Goal: Transaction & Acquisition: Purchase product/service

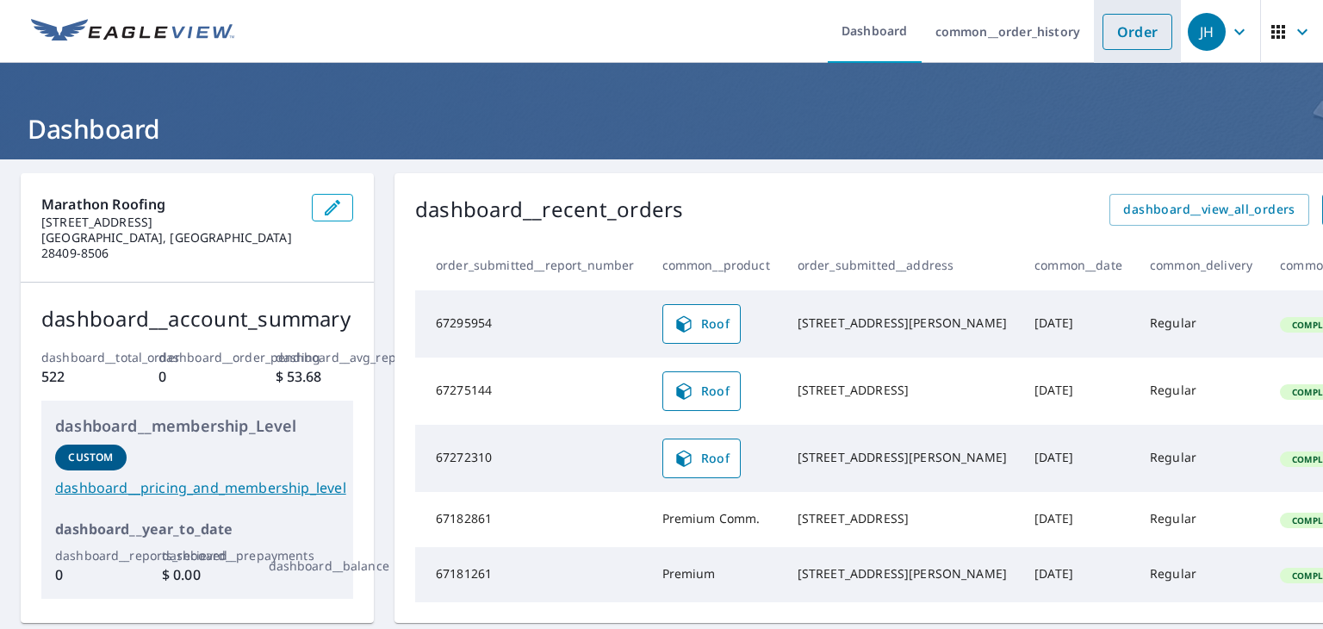
click at [1120, 40] on link "Order" at bounding box center [1137, 32] width 70 height 36
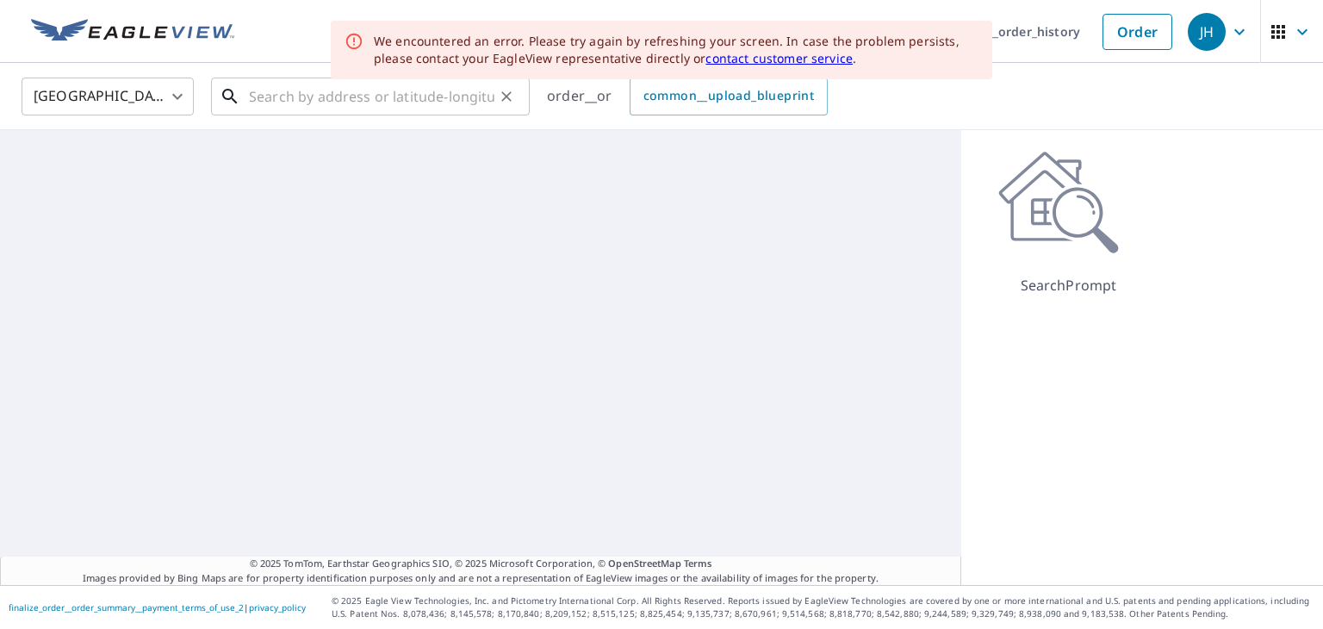
click at [334, 84] on input "text" at bounding box center [371, 96] width 245 height 48
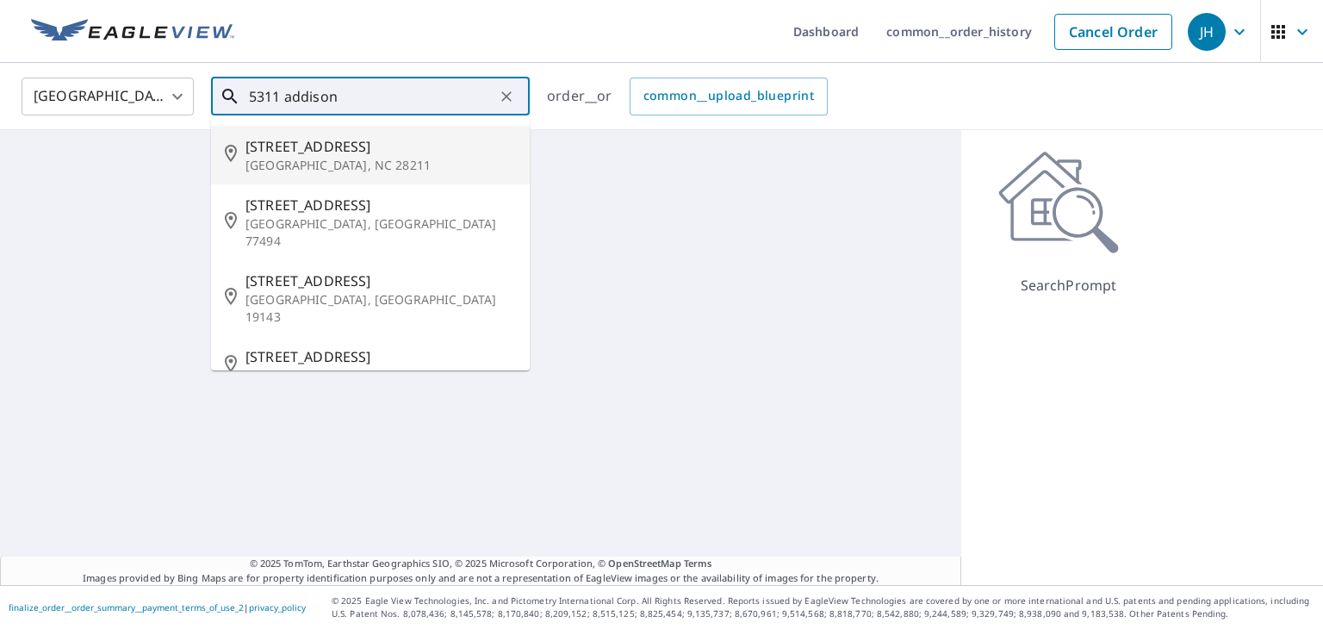
click at [364, 149] on span "[STREET_ADDRESS]" at bounding box center [380, 146] width 270 height 21
type input "[STREET_ADDRESS][PERSON_NAME]"
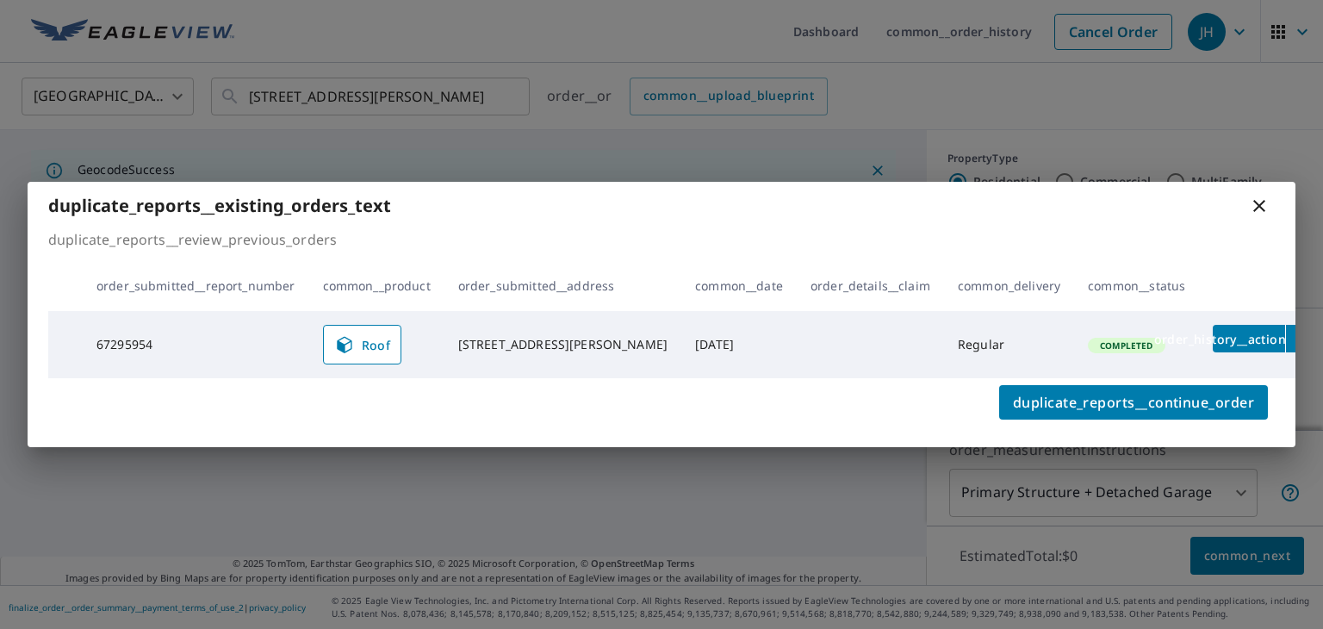
click at [1257, 208] on icon at bounding box center [1259, 206] width 12 height 12
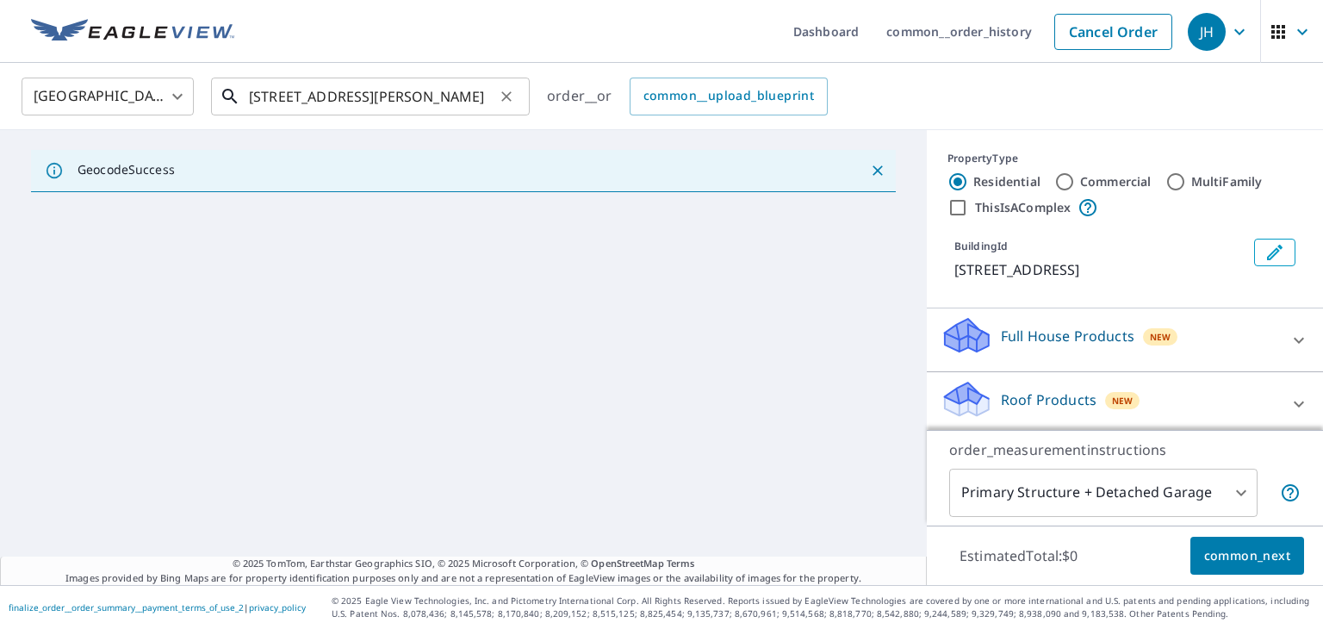
click at [487, 97] on input "[STREET_ADDRESS][PERSON_NAME]" at bounding box center [371, 96] width 245 height 48
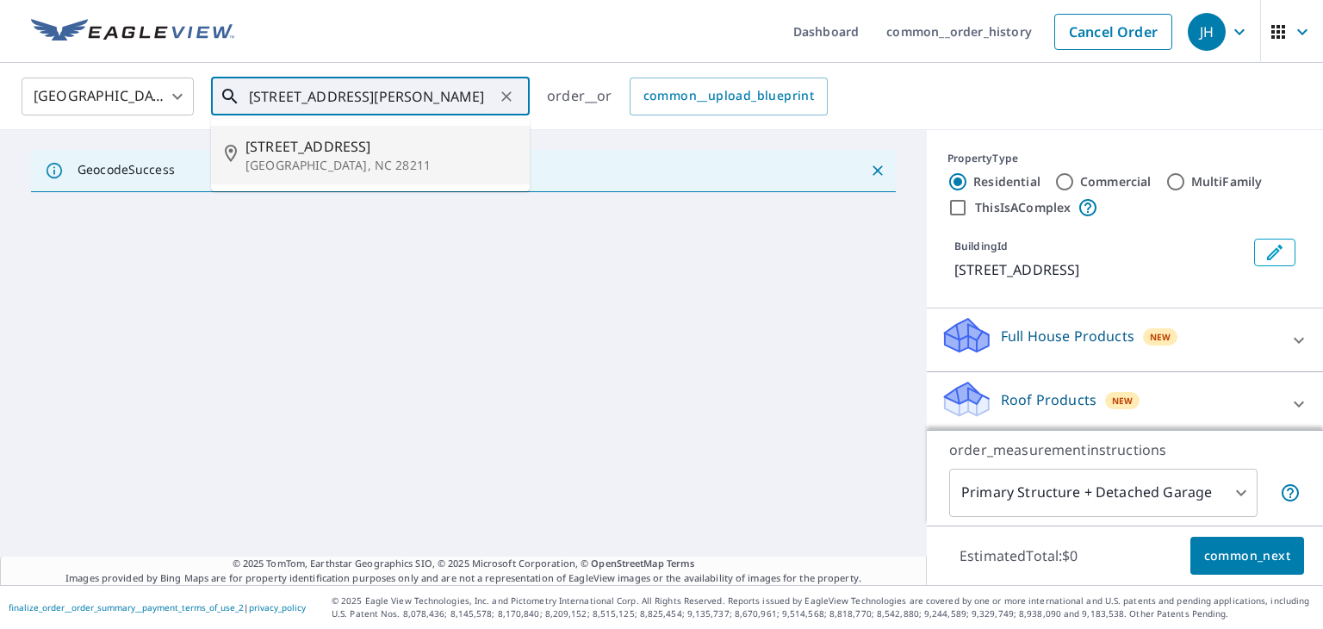
click at [407, 142] on span "[STREET_ADDRESS]" at bounding box center [380, 146] width 270 height 21
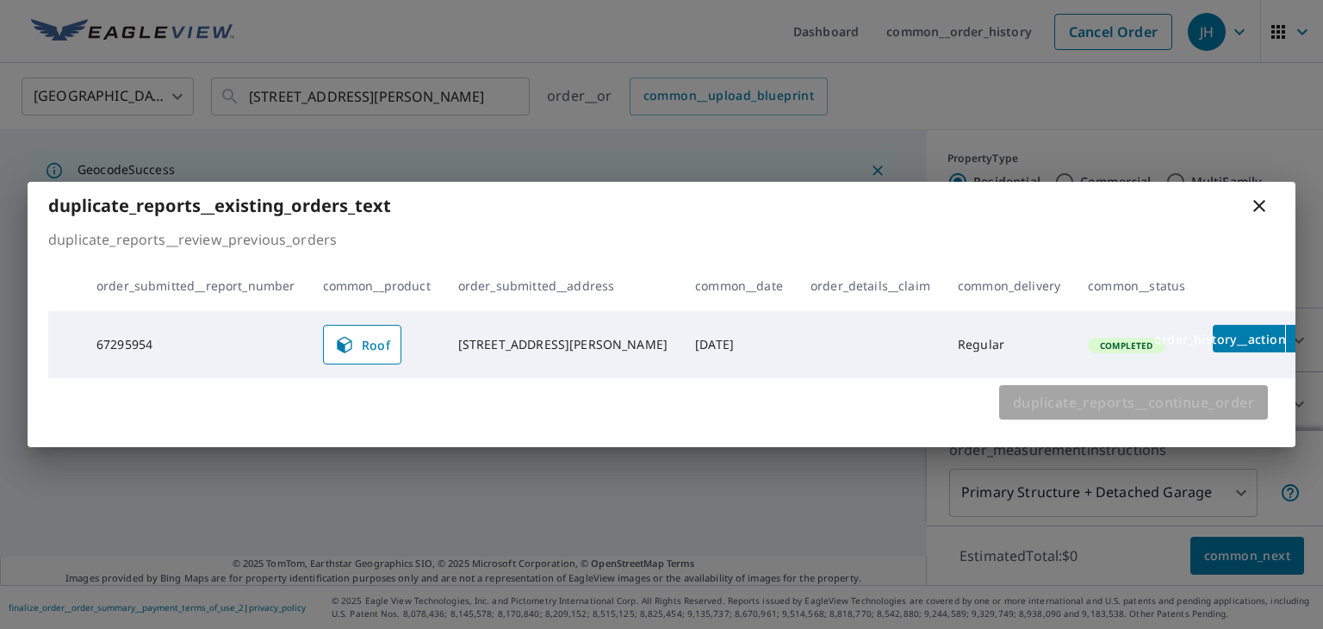
click at [1206, 406] on span "duplicate_reports__continue_order" at bounding box center [1133, 402] width 241 height 24
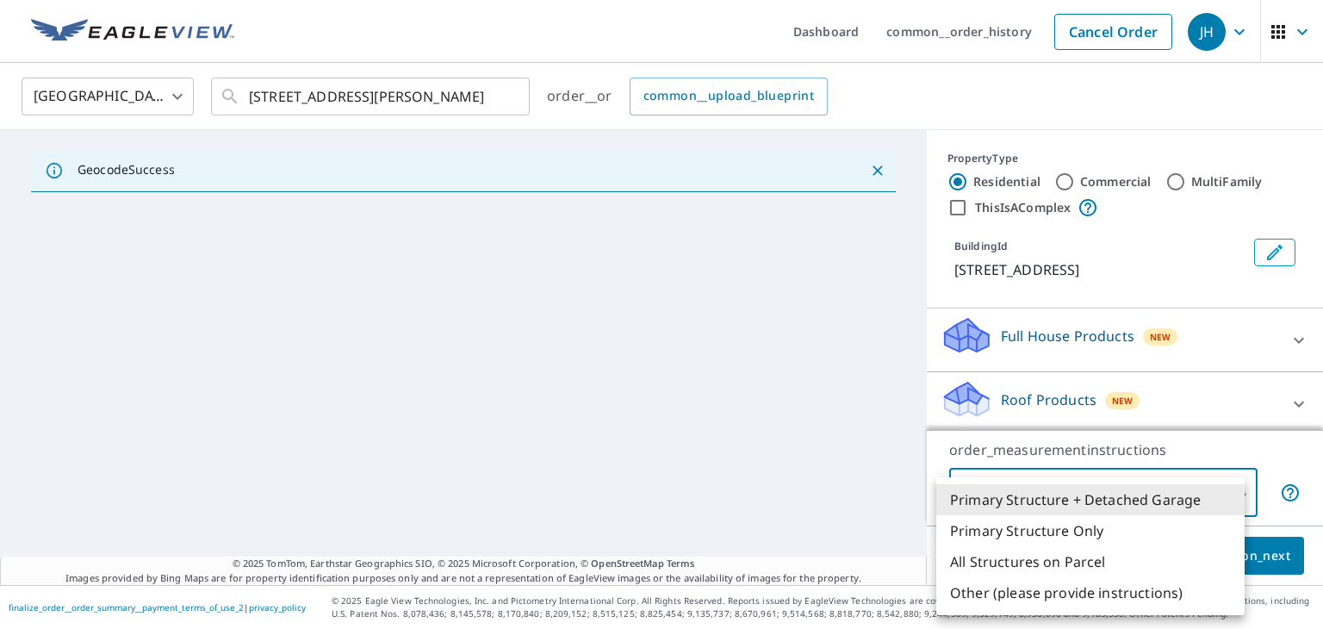
click at [1215, 480] on body "JH JH Dashboard common__order_history Cancel Order JH United States US ​ 5311 A…" at bounding box center [661, 314] width 1323 height 629
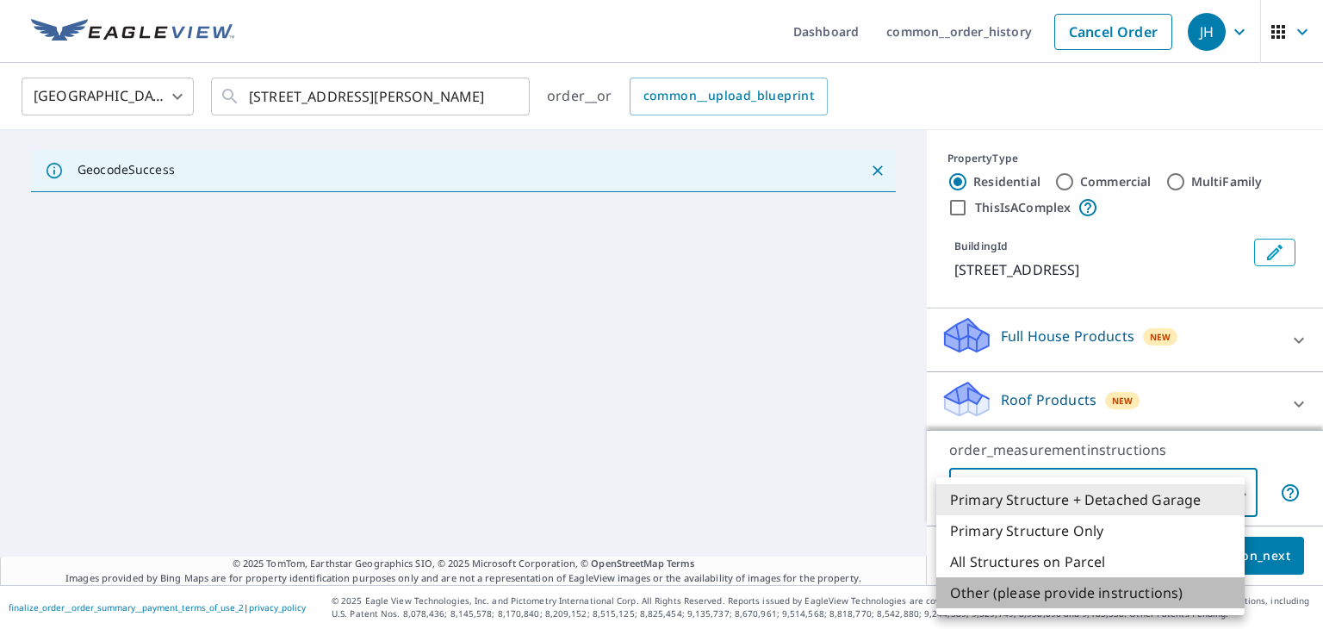
click at [1118, 591] on li "Other (please provide instructions)" at bounding box center [1090, 592] width 308 height 31
type input "5"
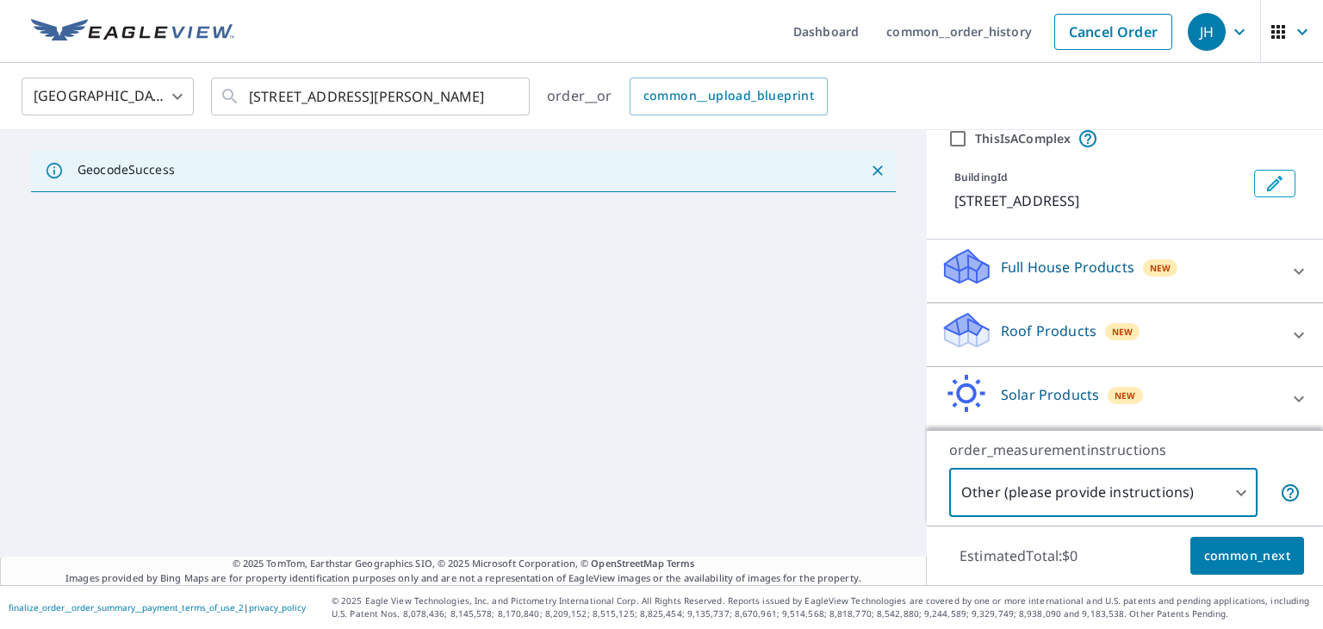
click at [1071, 336] on p "Roof Products" at bounding box center [1049, 330] width 96 height 21
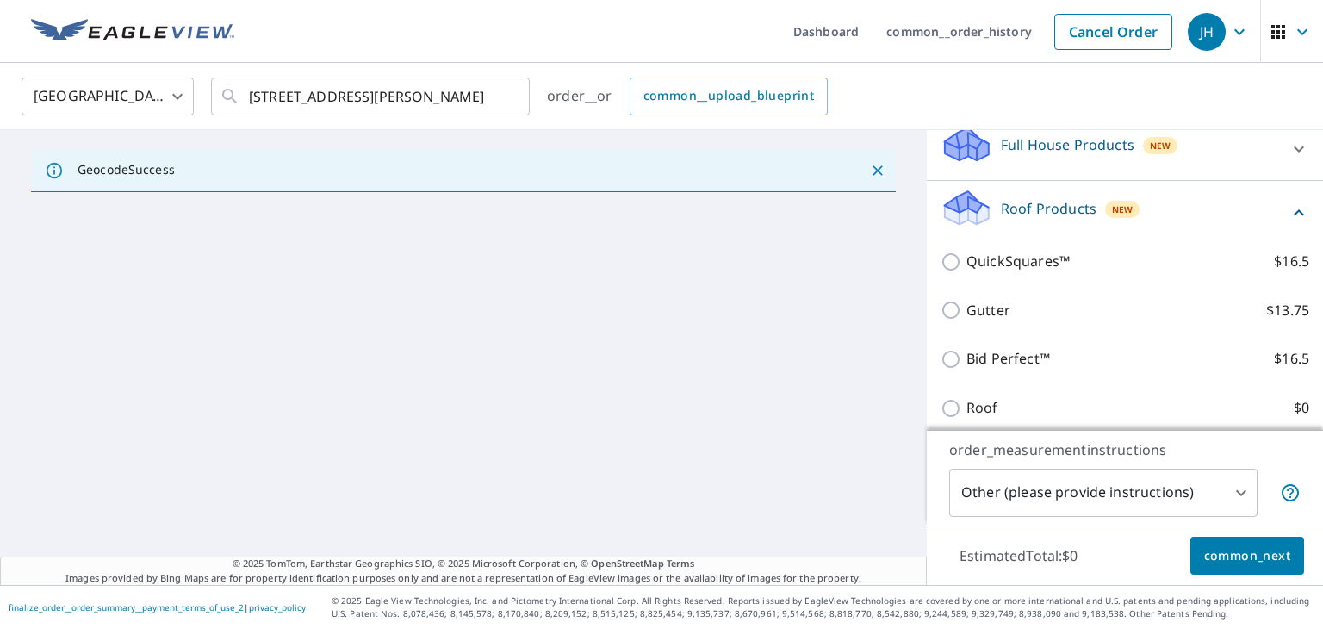
scroll to position [264, 0]
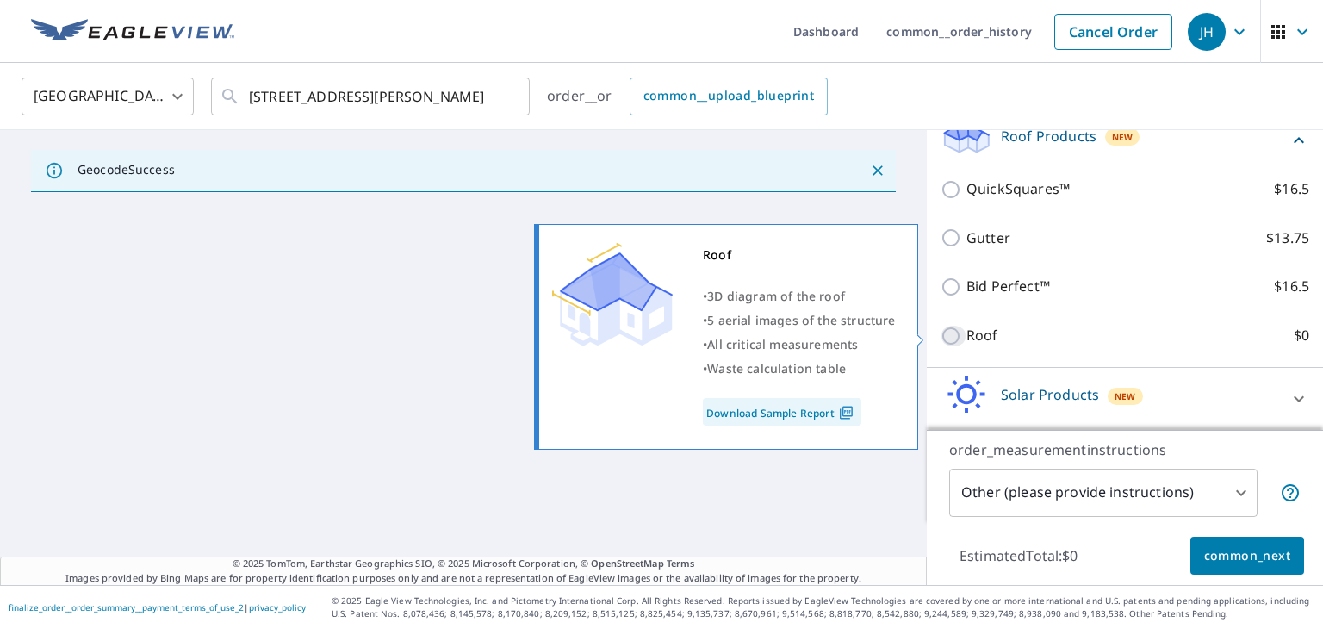
click at [940, 332] on input "Roof $0" at bounding box center [953, 336] width 26 height 21
checkbox input "true"
type input "3"
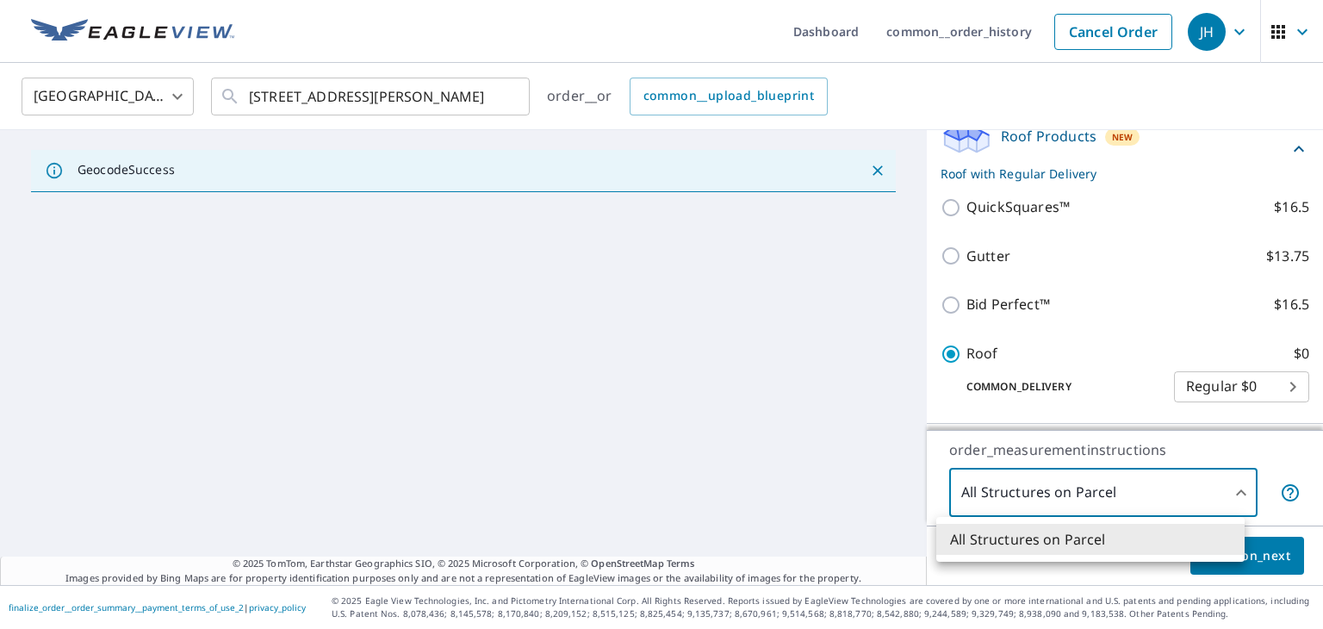
click at [1107, 483] on body "JH JH Dashboard common__order_history Cancel Order JH United States US ​ 5311 A…" at bounding box center [661, 314] width 1323 height 629
click at [1154, 487] on div at bounding box center [661, 314] width 1323 height 629
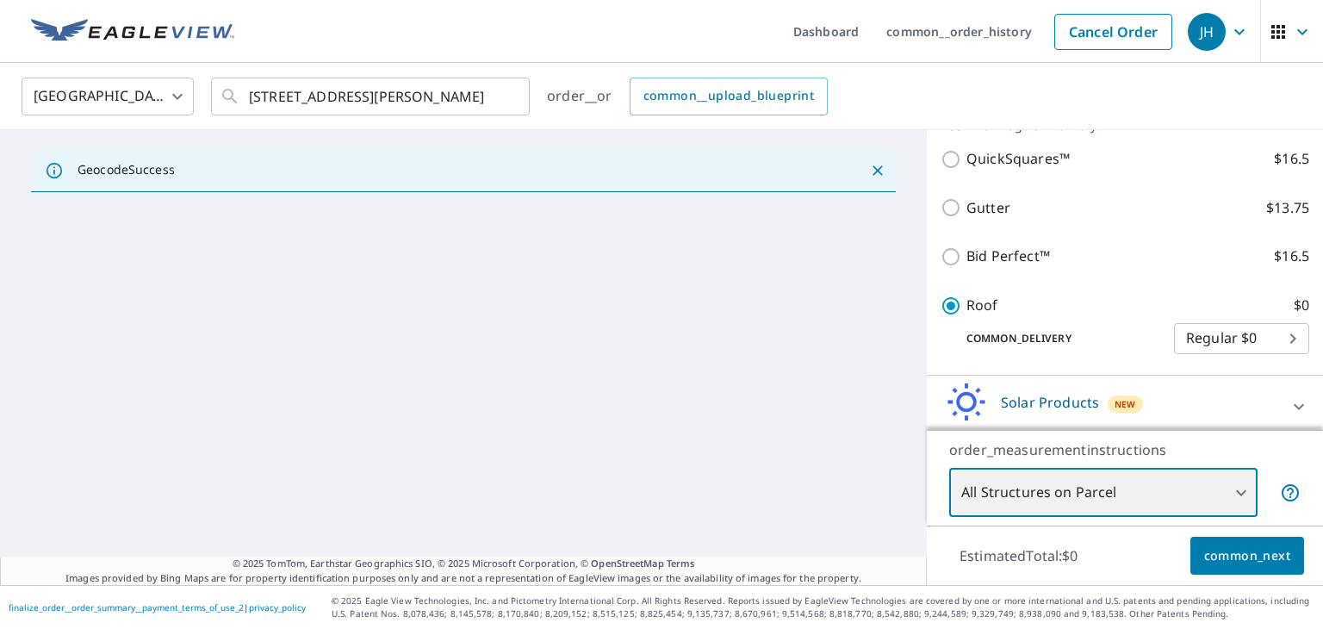
scroll to position [273, 0]
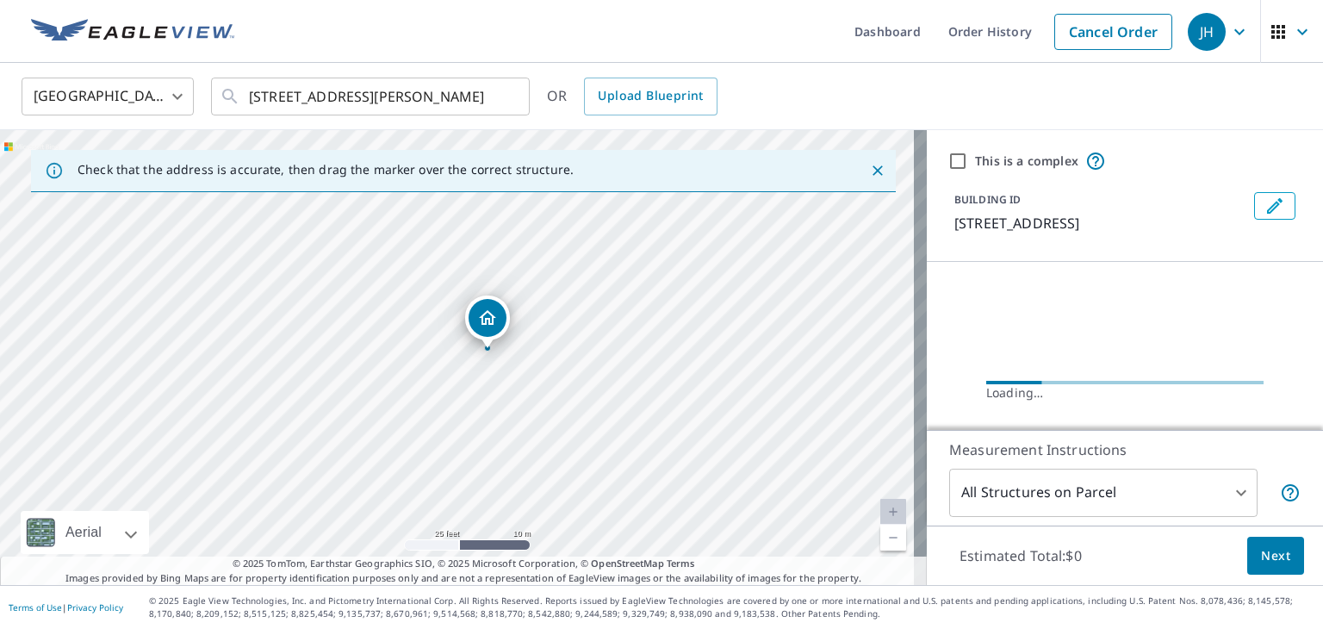
drag, startPoint x: 373, startPoint y: 445, endPoint x: 487, endPoint y: 331, distance: 161.4
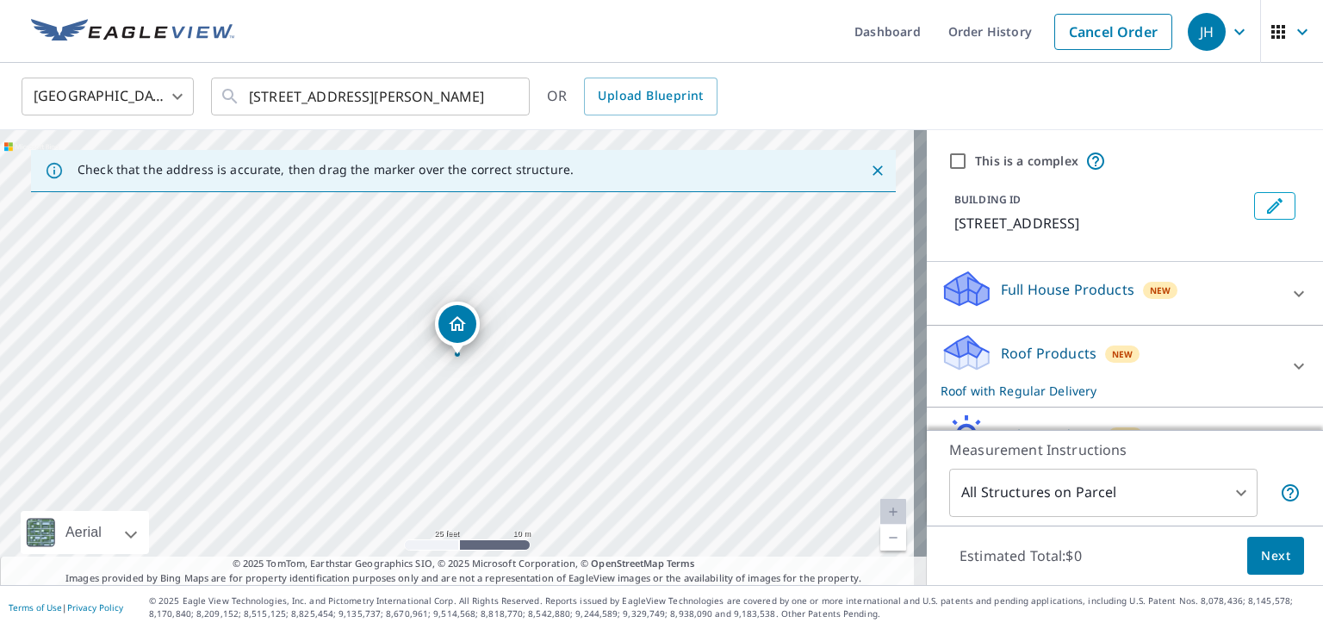
click at [1237, 353] on div "Roof Products New Roof with Regular Delivery" at bounding box center [1109, 365] width 338 height 67
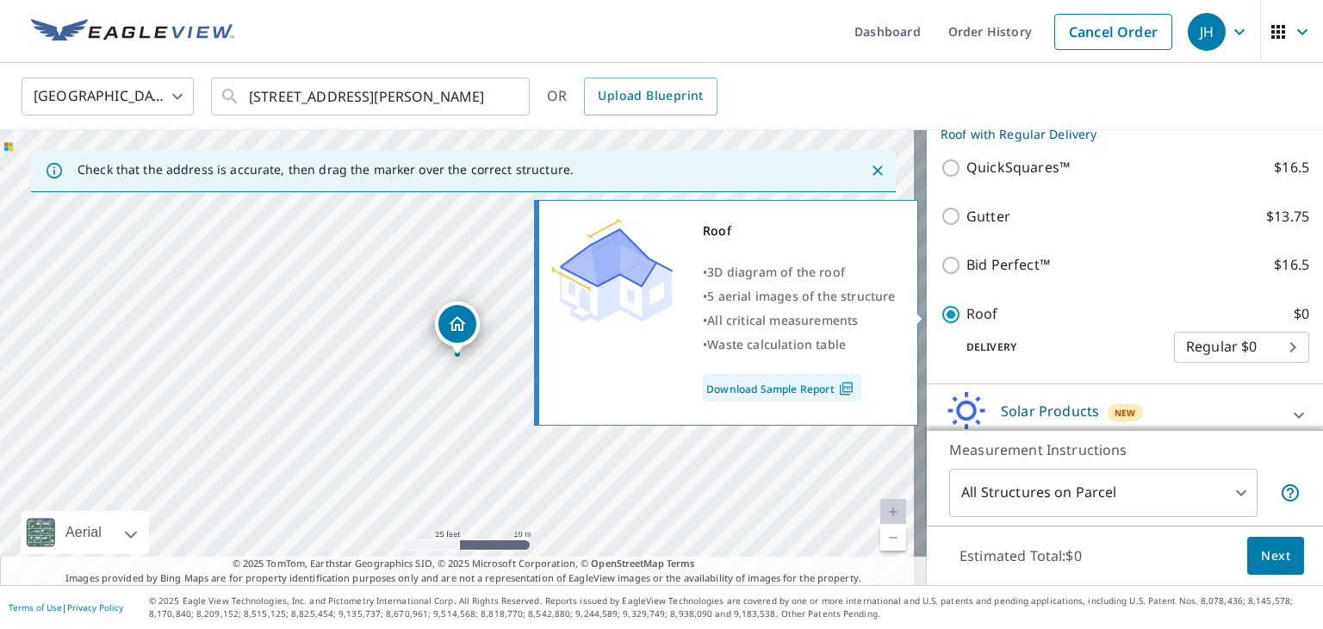
scroll to position [258, 0]
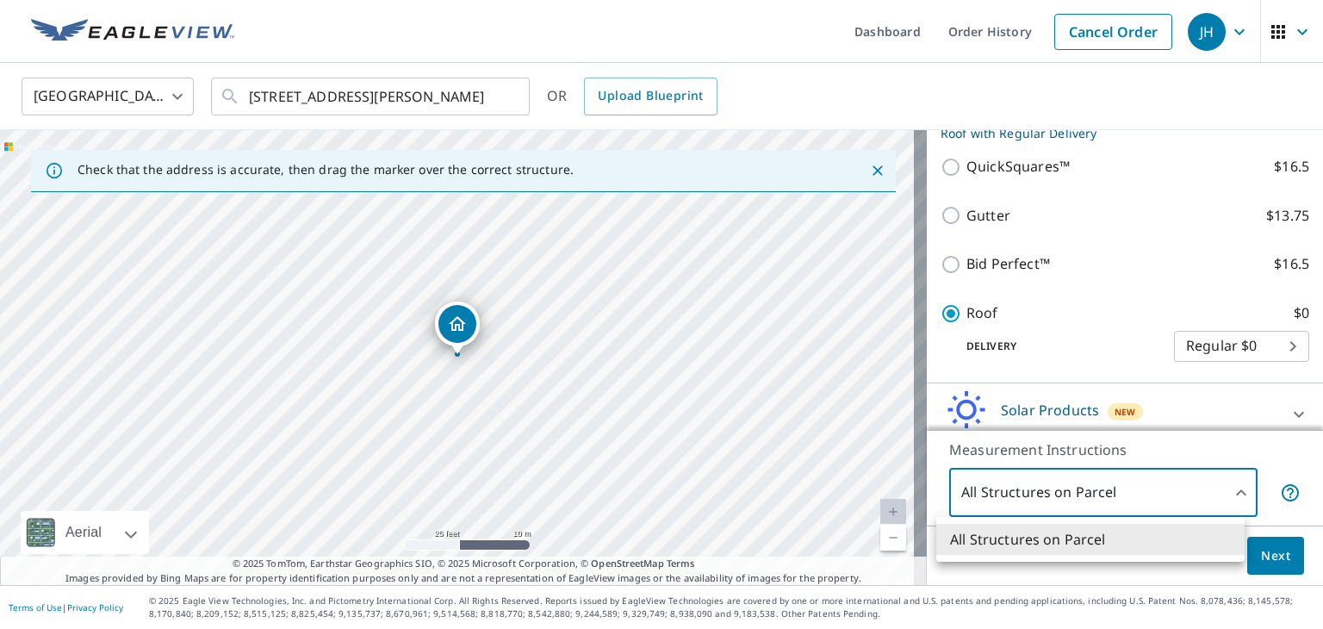
click at [1205, 497] on body "JH JH Dashboard Order History Cancel Order JH [GEOGRAPHIC_DATA] US ​ [STREET_AD…" at bounding box center [661, 314] width 1323 height 629
click at [1205, 497] on div at bounding box center [661, 314] width 1323 height 629
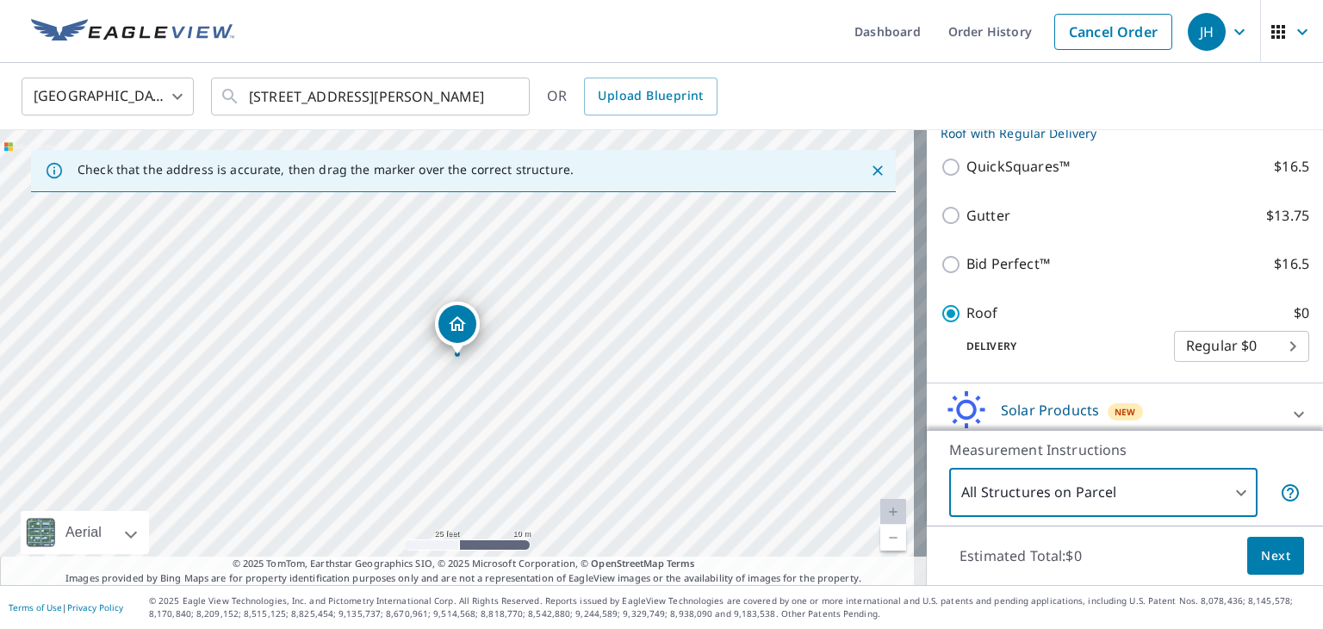
click at [1270, 557] on span "Next" at bounding box center [1275, 556] width 29 height 22
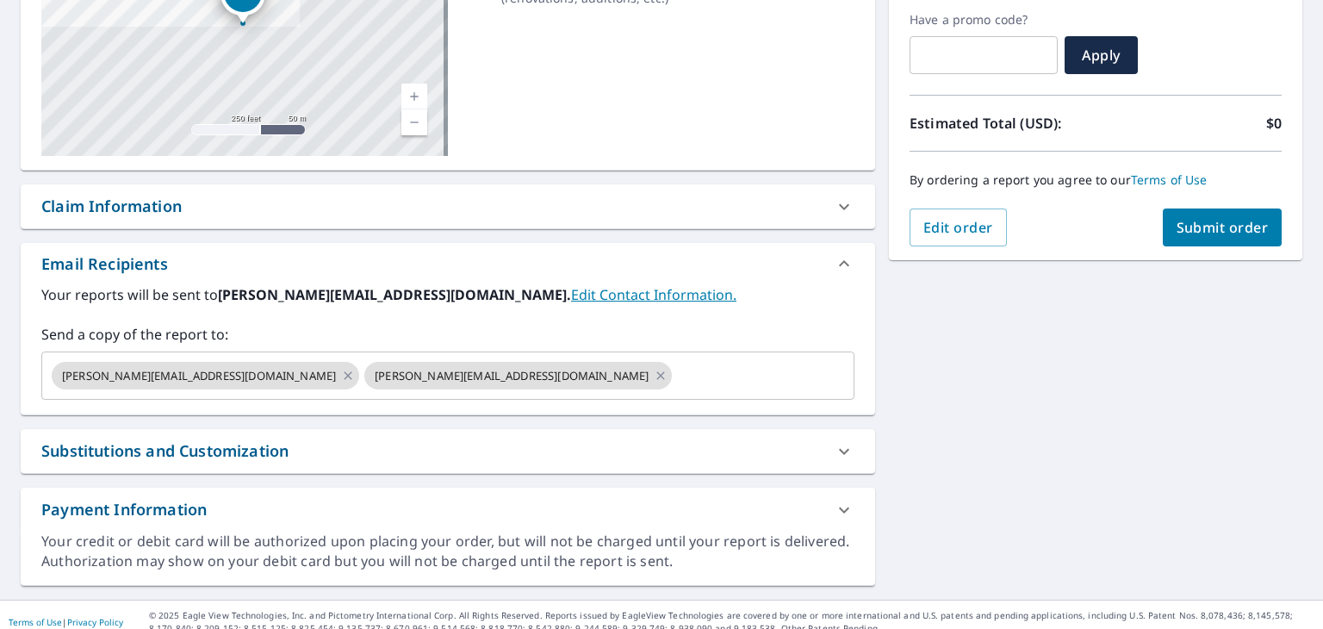
scroll to position [303, 0]
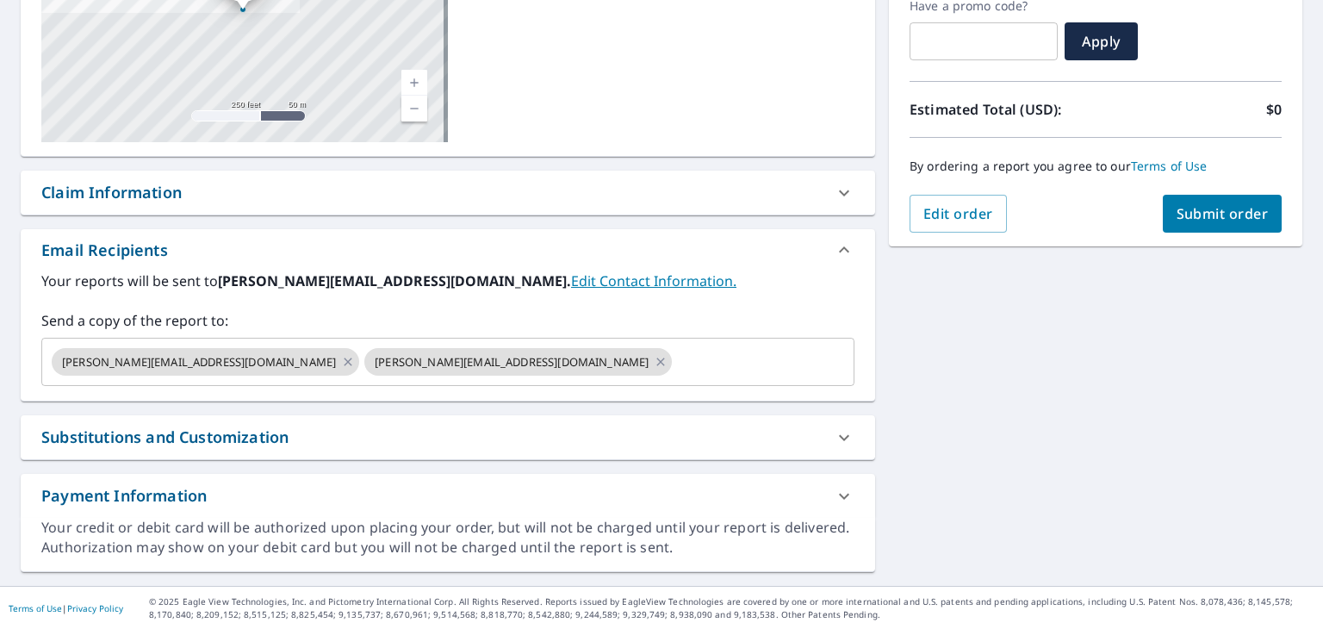
click at [411, 195] on div "Claim Information" at bounding box center [432, 192] width 782 height 23
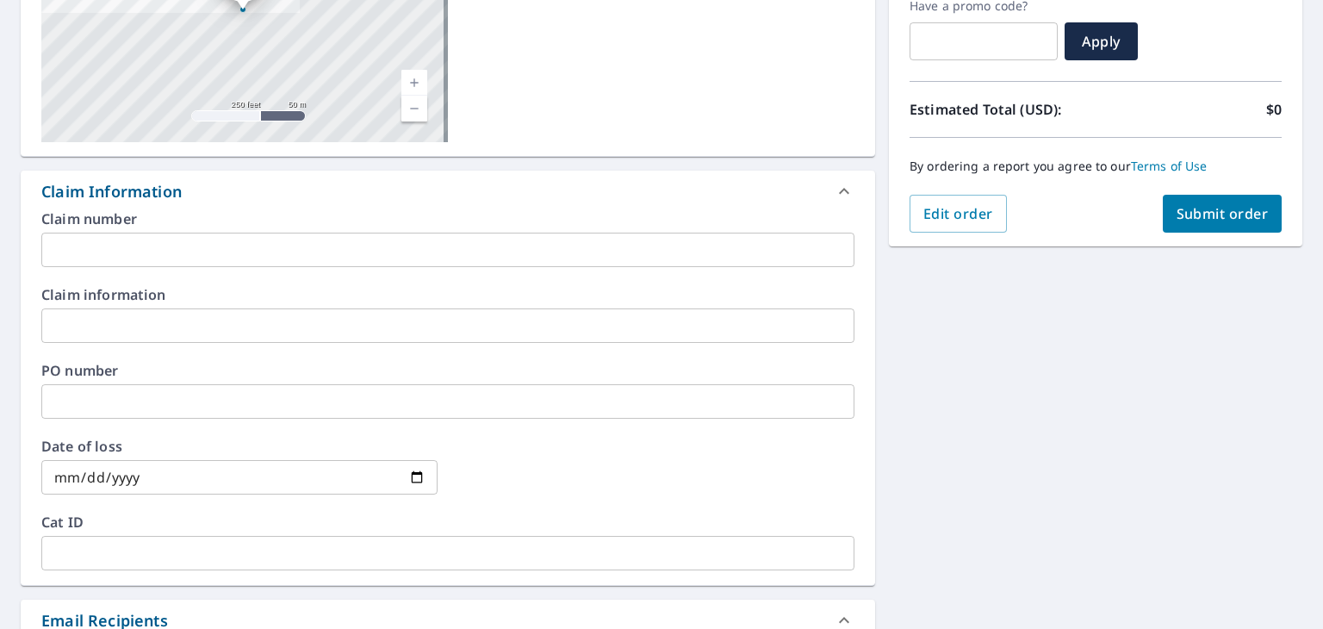
click at [411, 195] on div "Claim Information" at bounding box center [432, 191] width 782 height 23
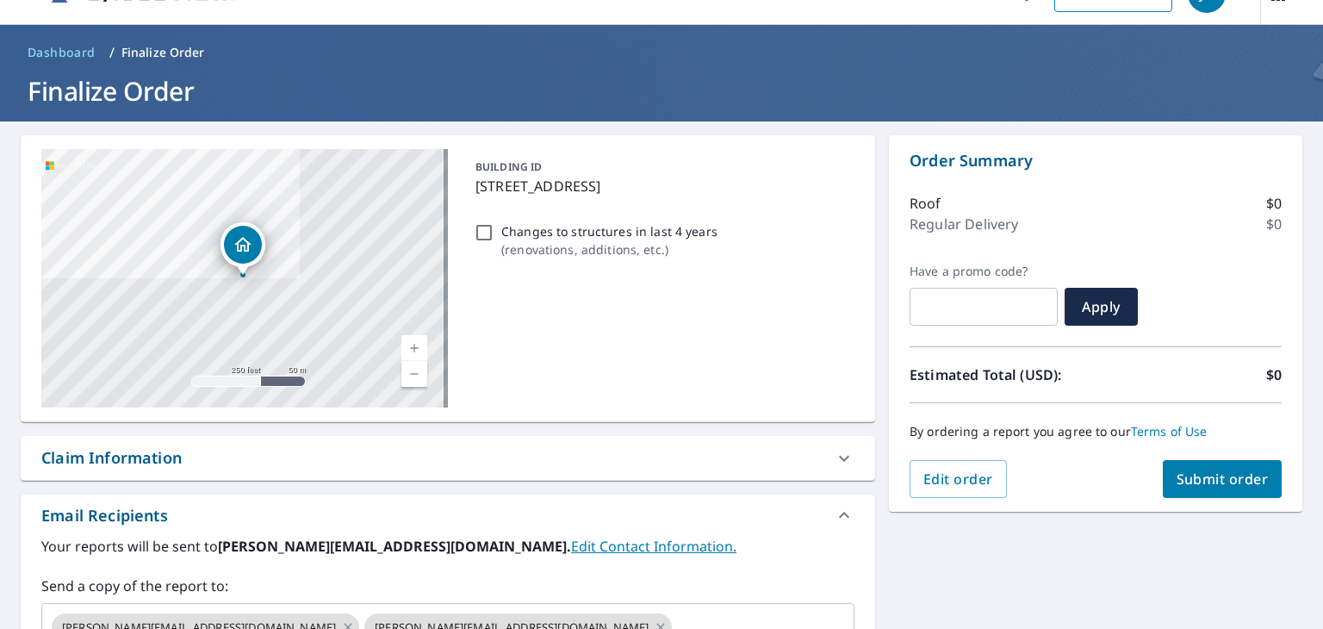
scroll to position [0, 0]
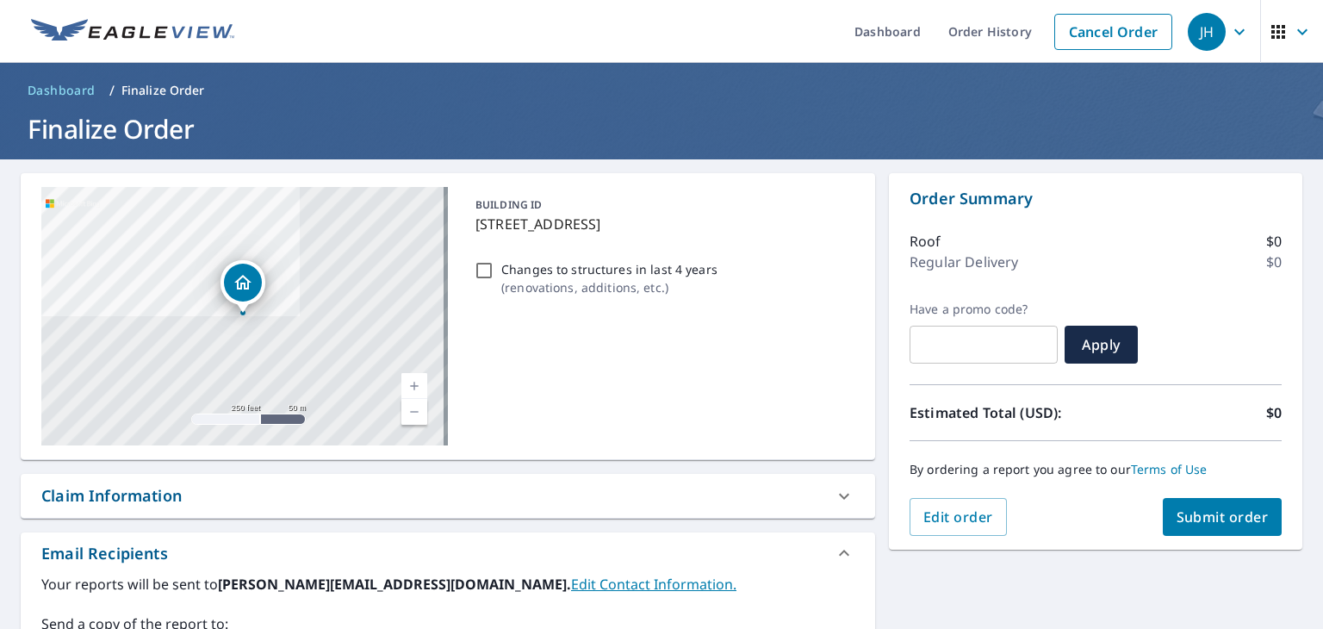
click at [1201, 509] on span "Submit order" at bounding box center [1222, 516] width 92 height 19
checkbox input "true"
